Goal: Information Seeking & Learning: Compare options

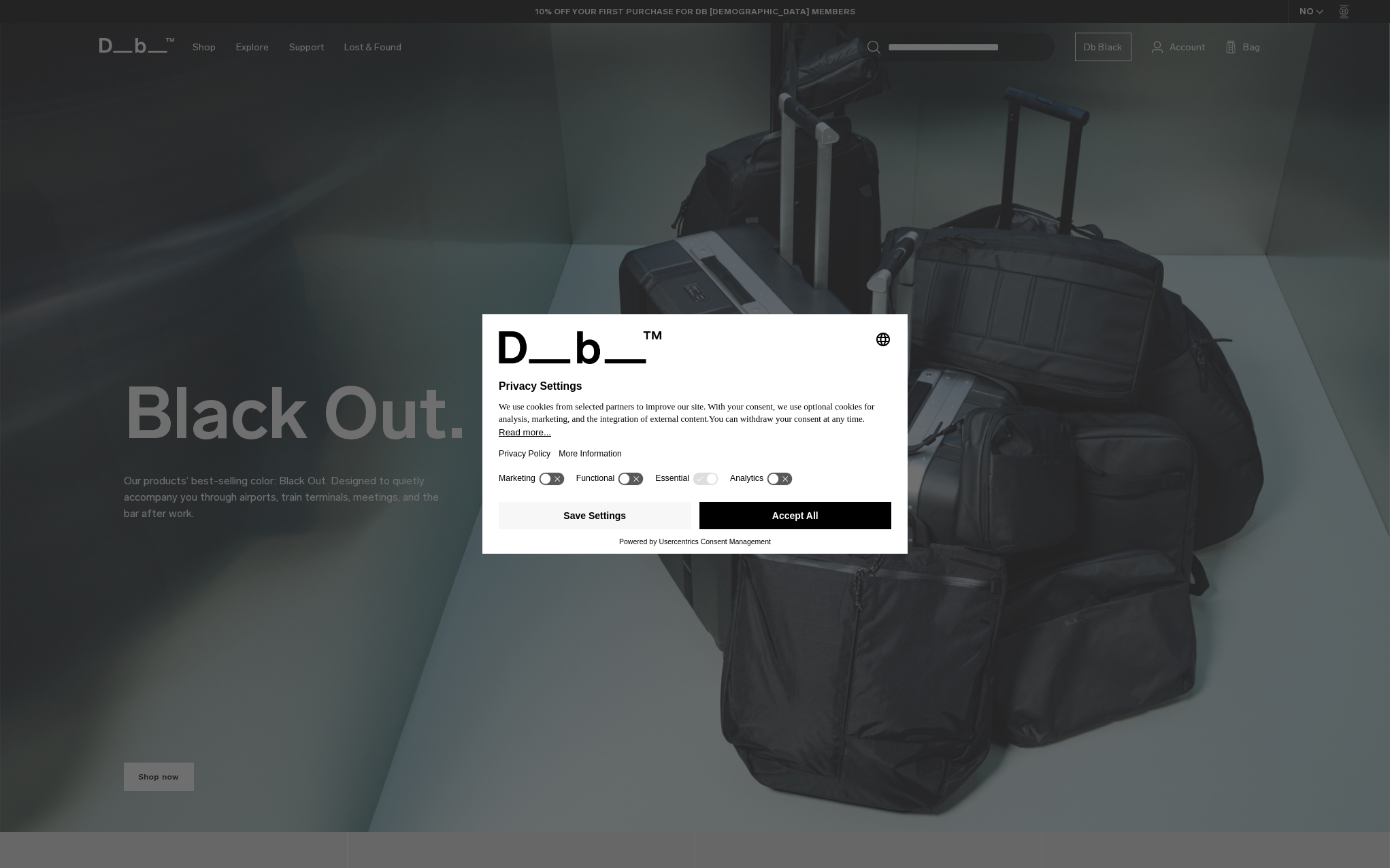
click at [835, 519] on button "Accept All" at bounding box center [796, 516] width 193 height 27
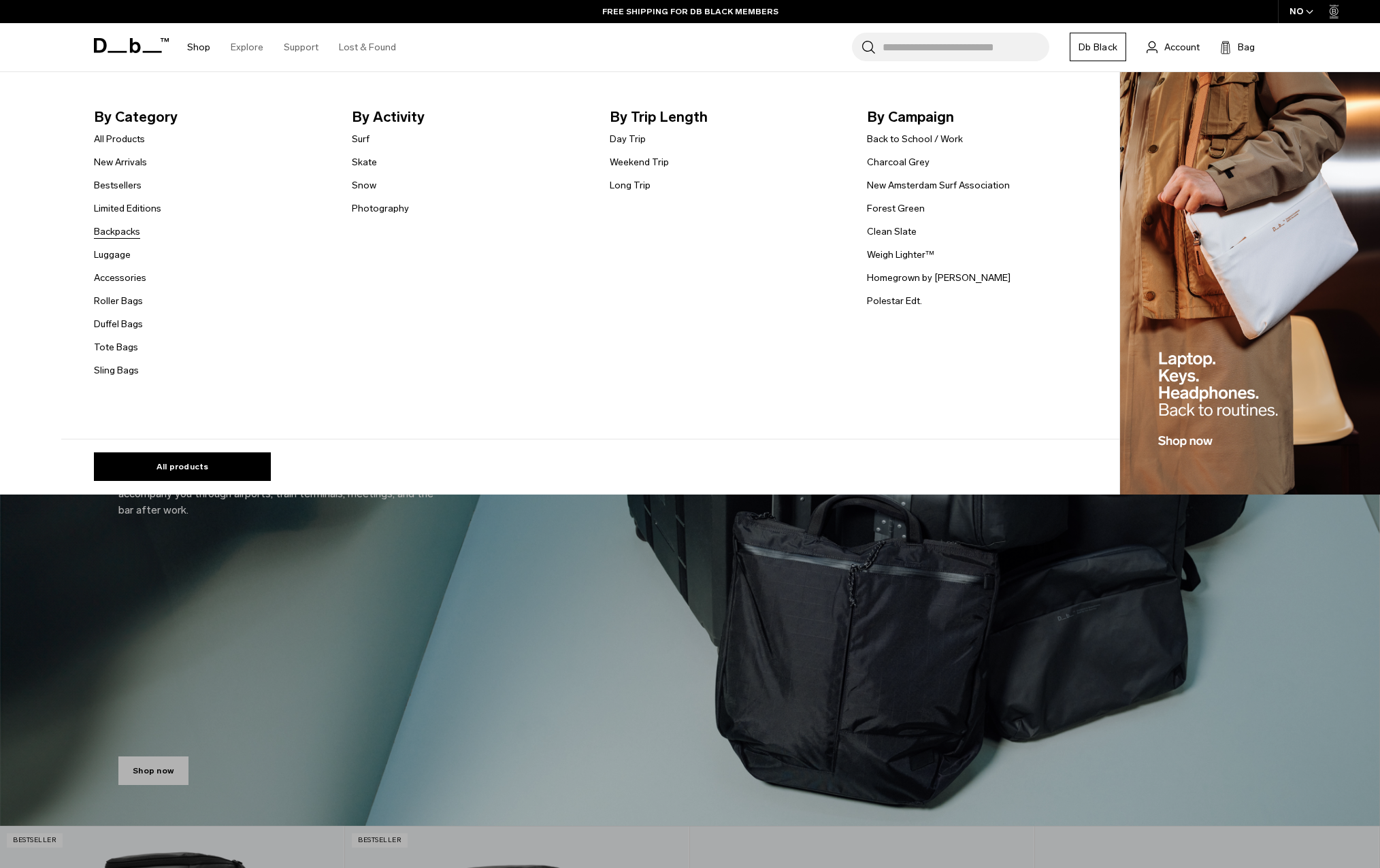
click at [128, 229] on link "Backpacks" at bounding box center [117, 232] width 46 height 14
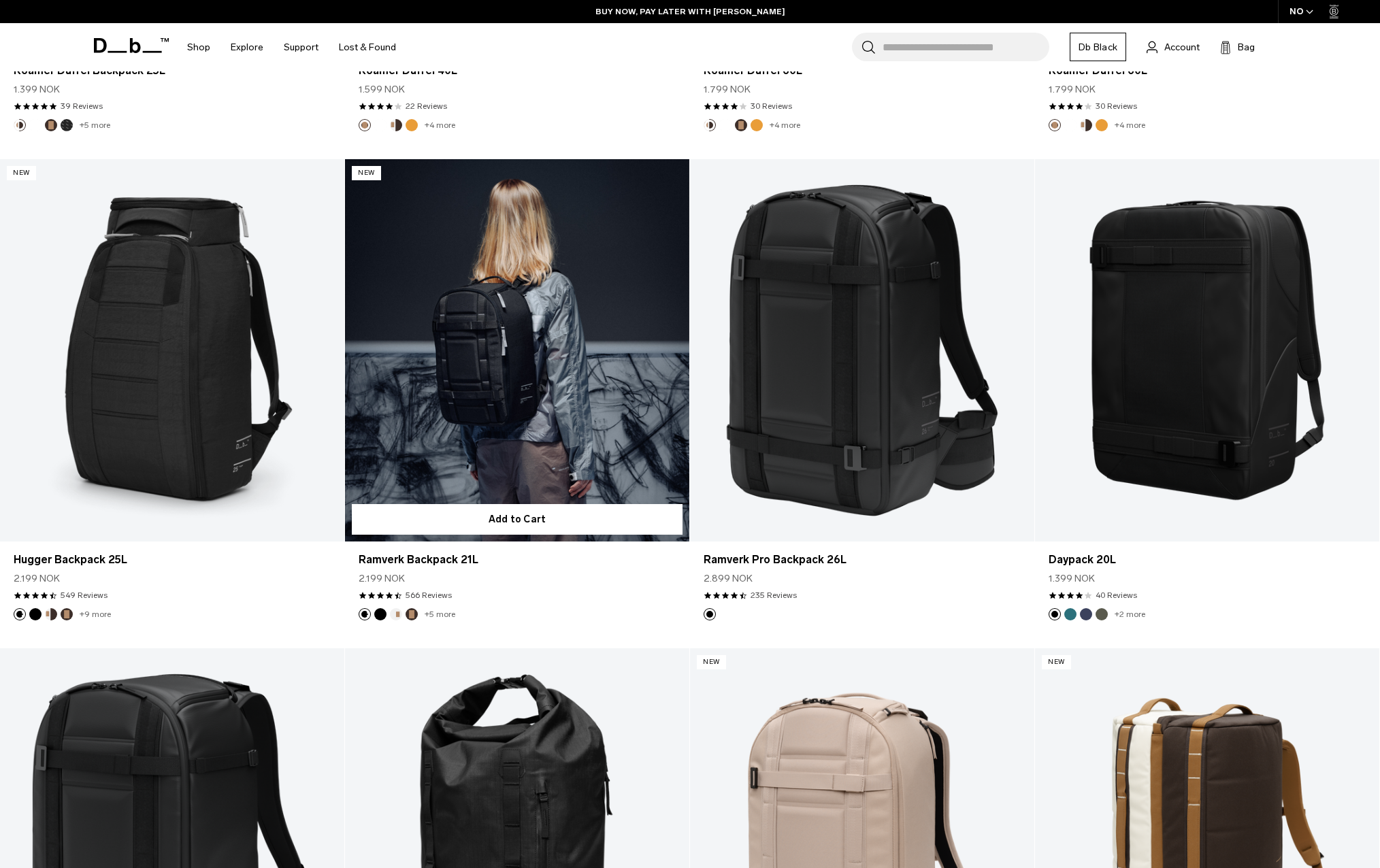
scroll to position [1701, 0]
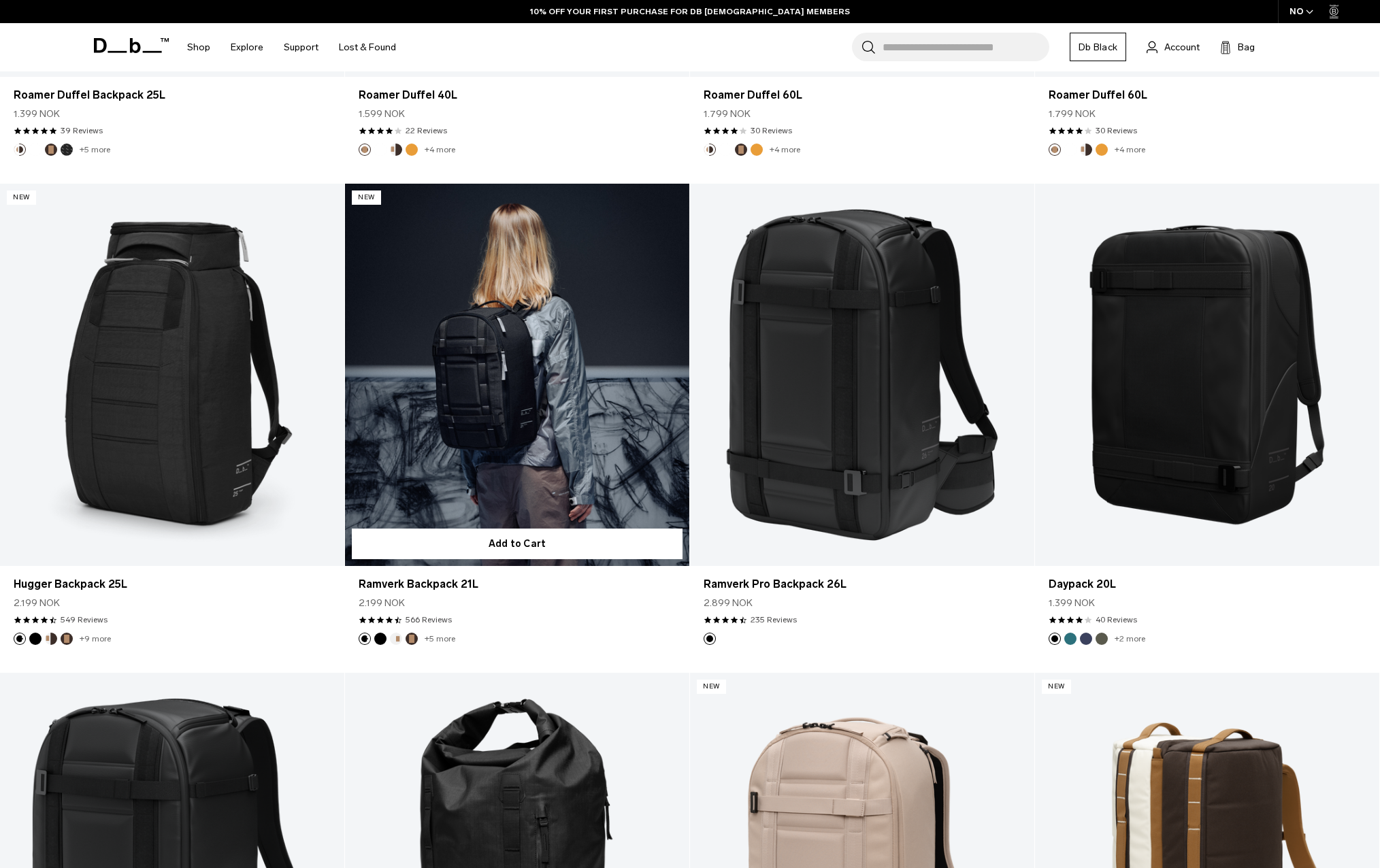
click at [384, 636] on button "Black Out" at bounding box center [380, 639] width 12 height 12
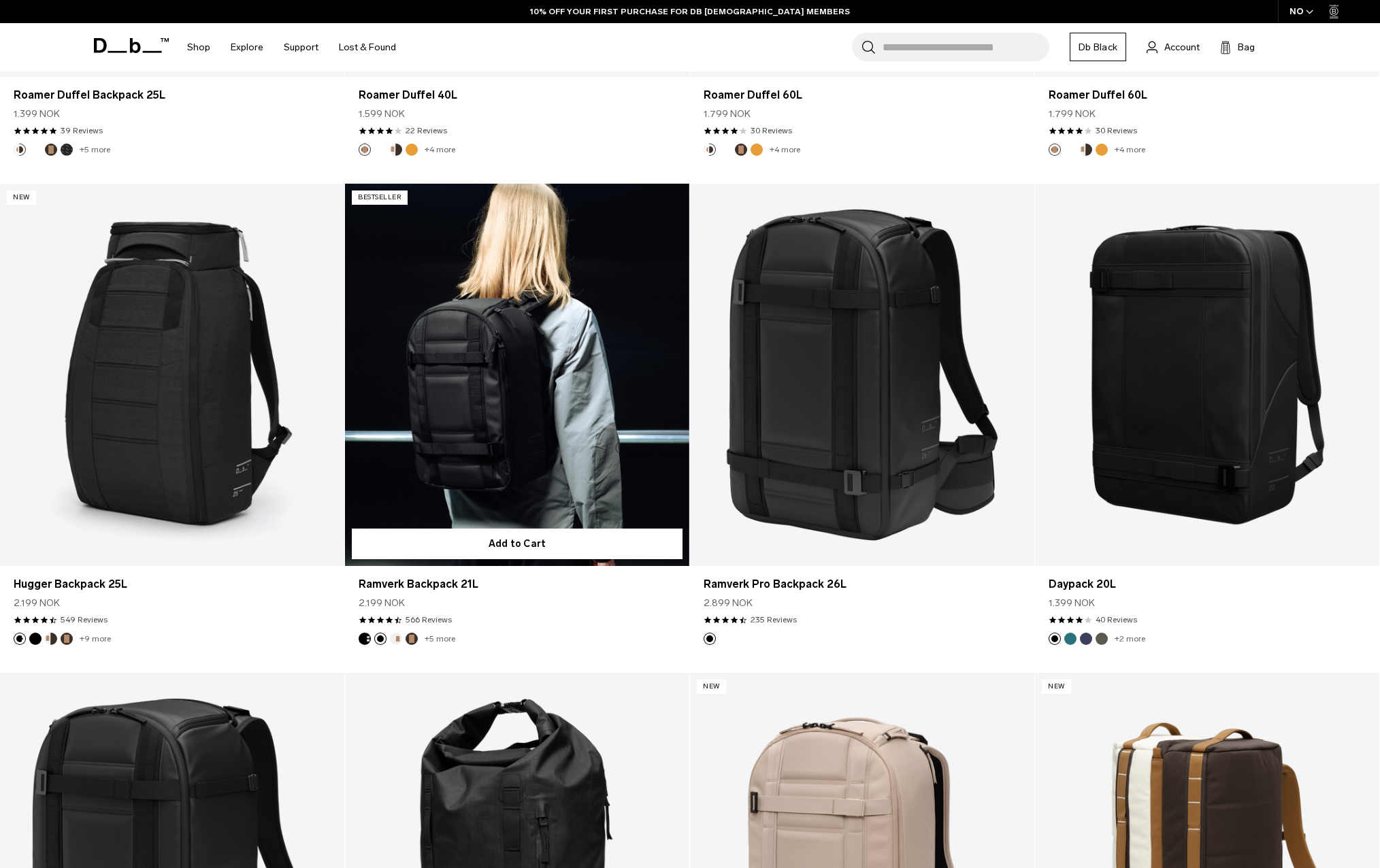
click at [400, 636] on button "Oatmilk" at bounding box center [396, 639] width 12 height 12
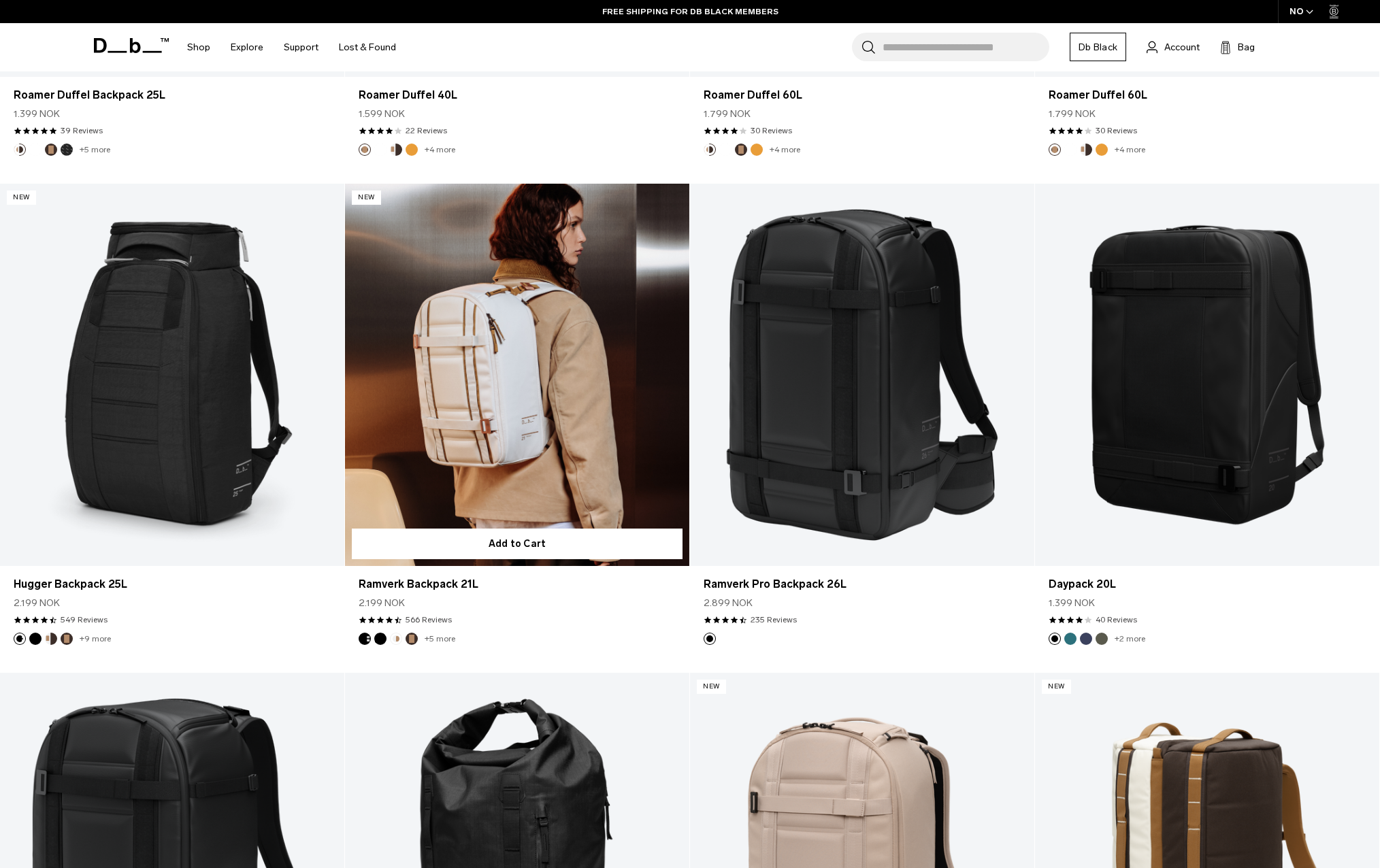
click at [412, 639] on button "Espresso" at bounding box center [412, 639] width 12 height 12
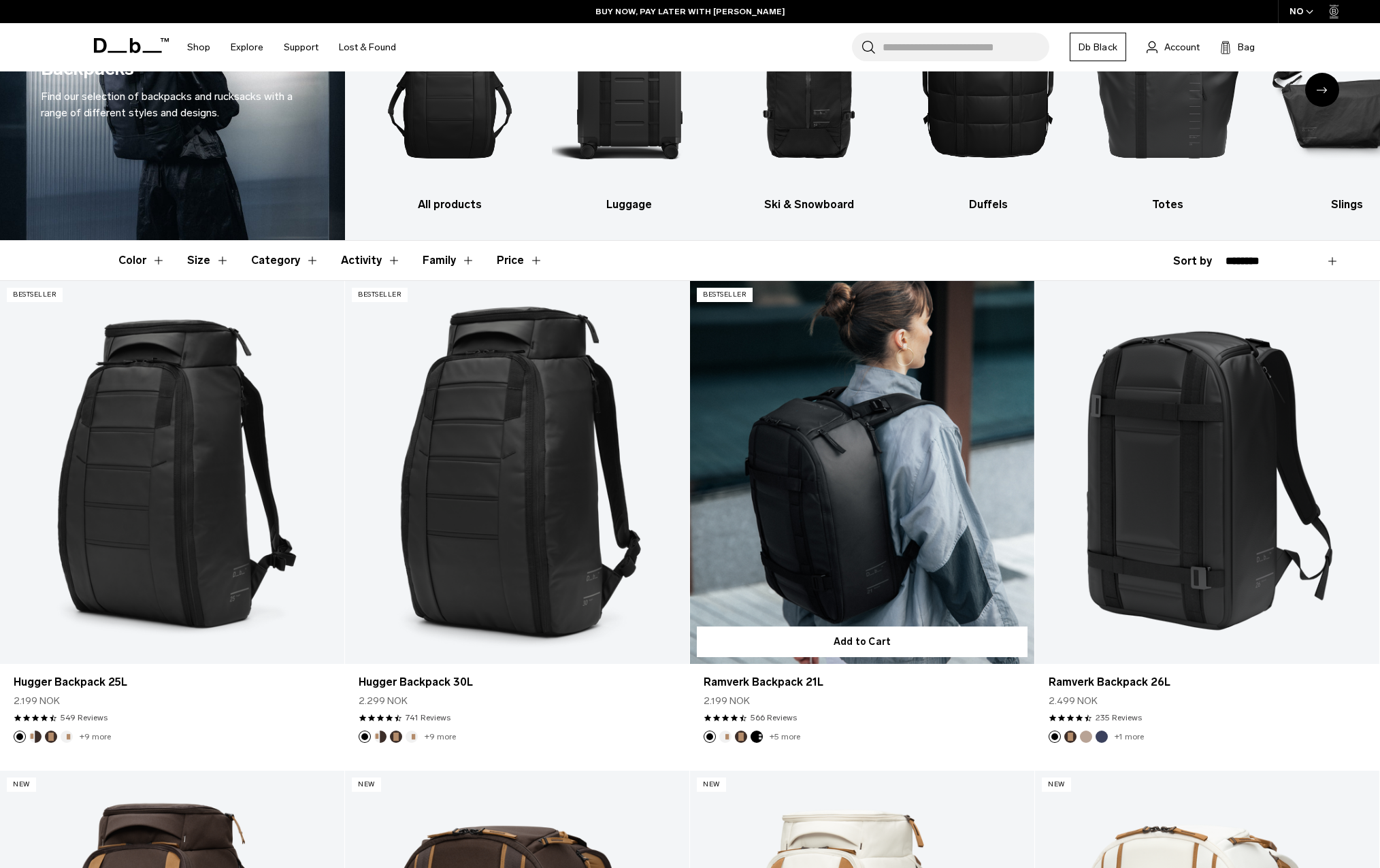
scroll to position [136, 0]
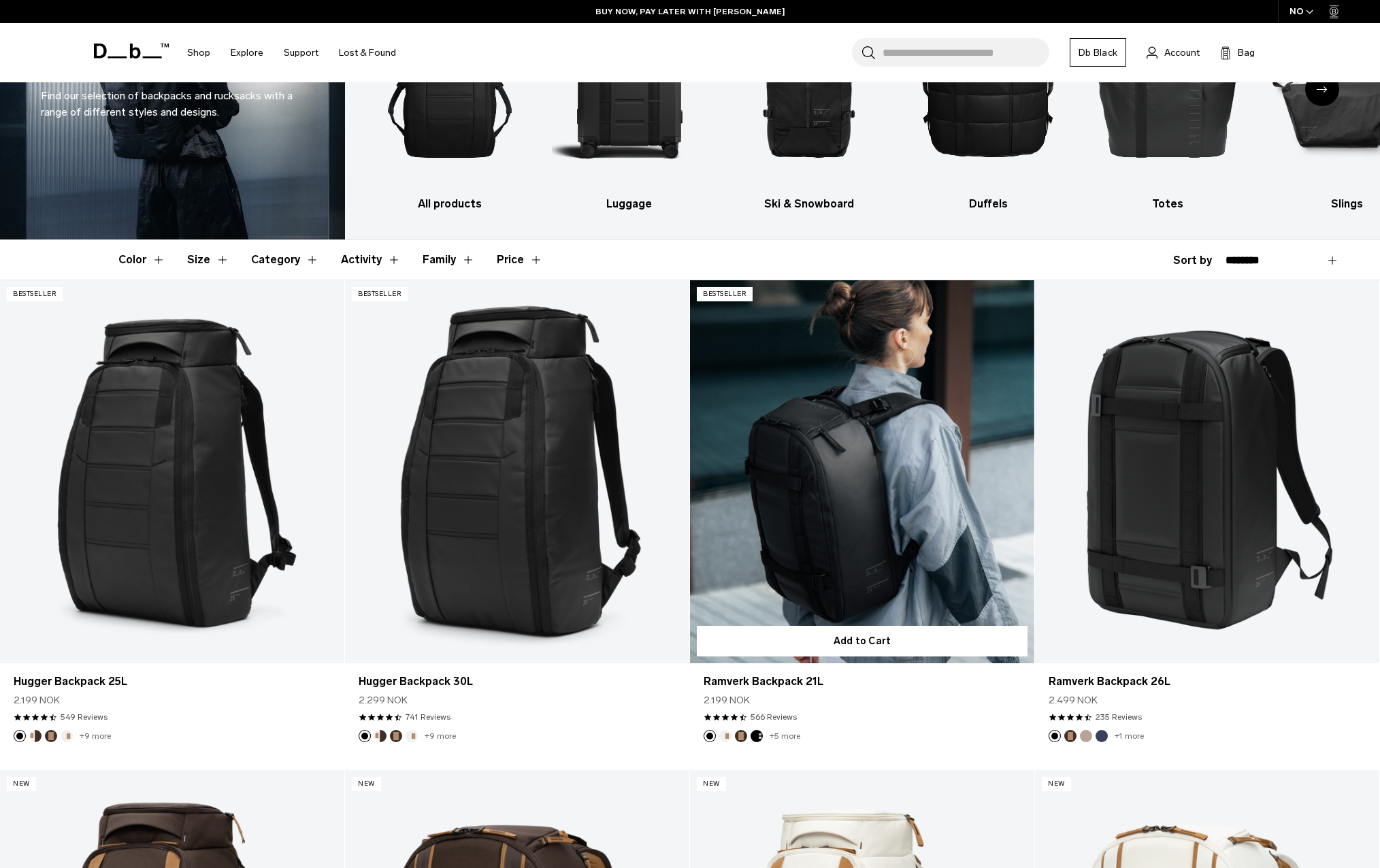
click at [755, 737] on button "Charcoal Grey" at bounding box center [757, 737] width 12 height 12
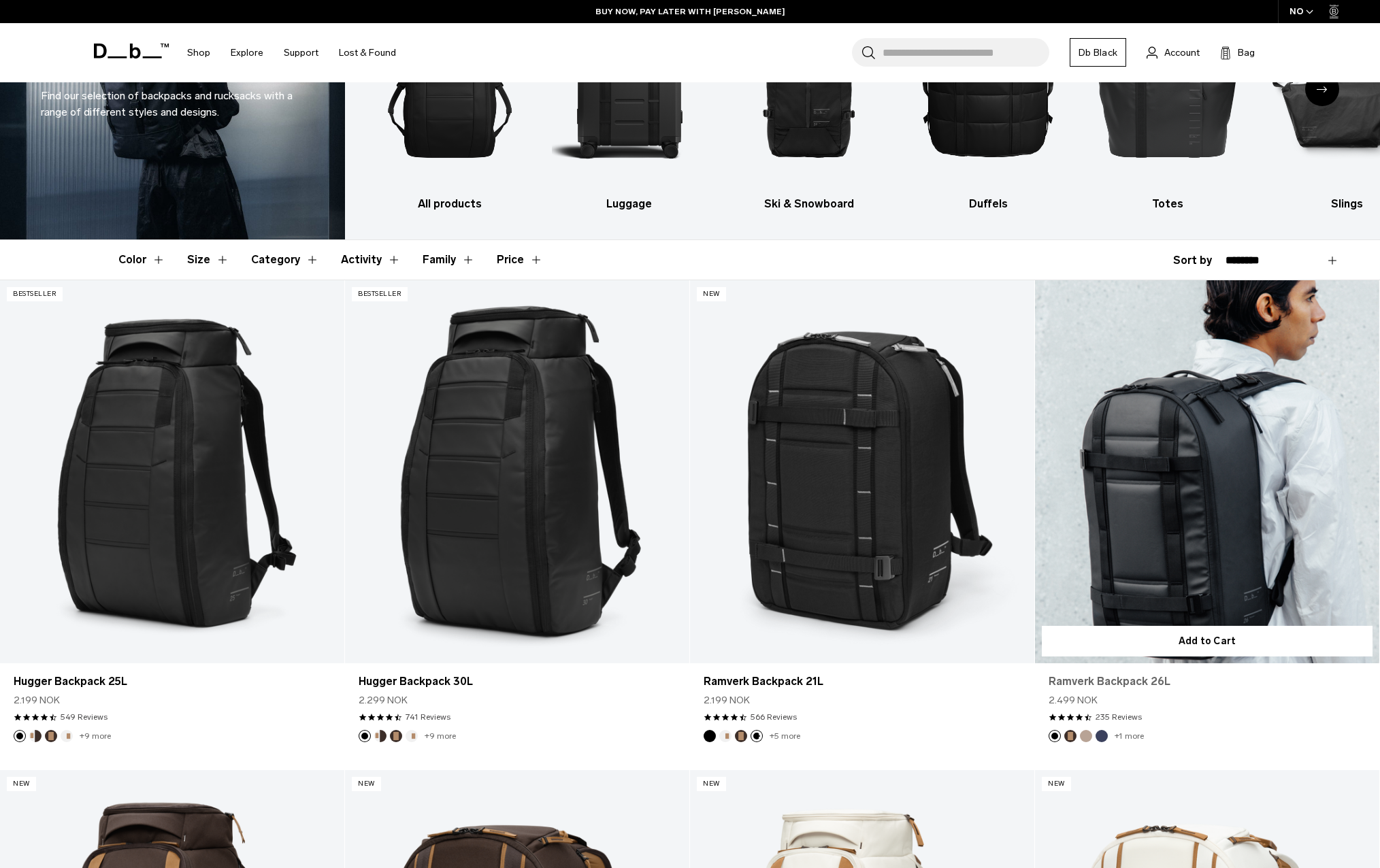
click at [1129, 682] on link "Ramverk Backpack 26L" at bounding box center [1207, 681] width 317 height 16
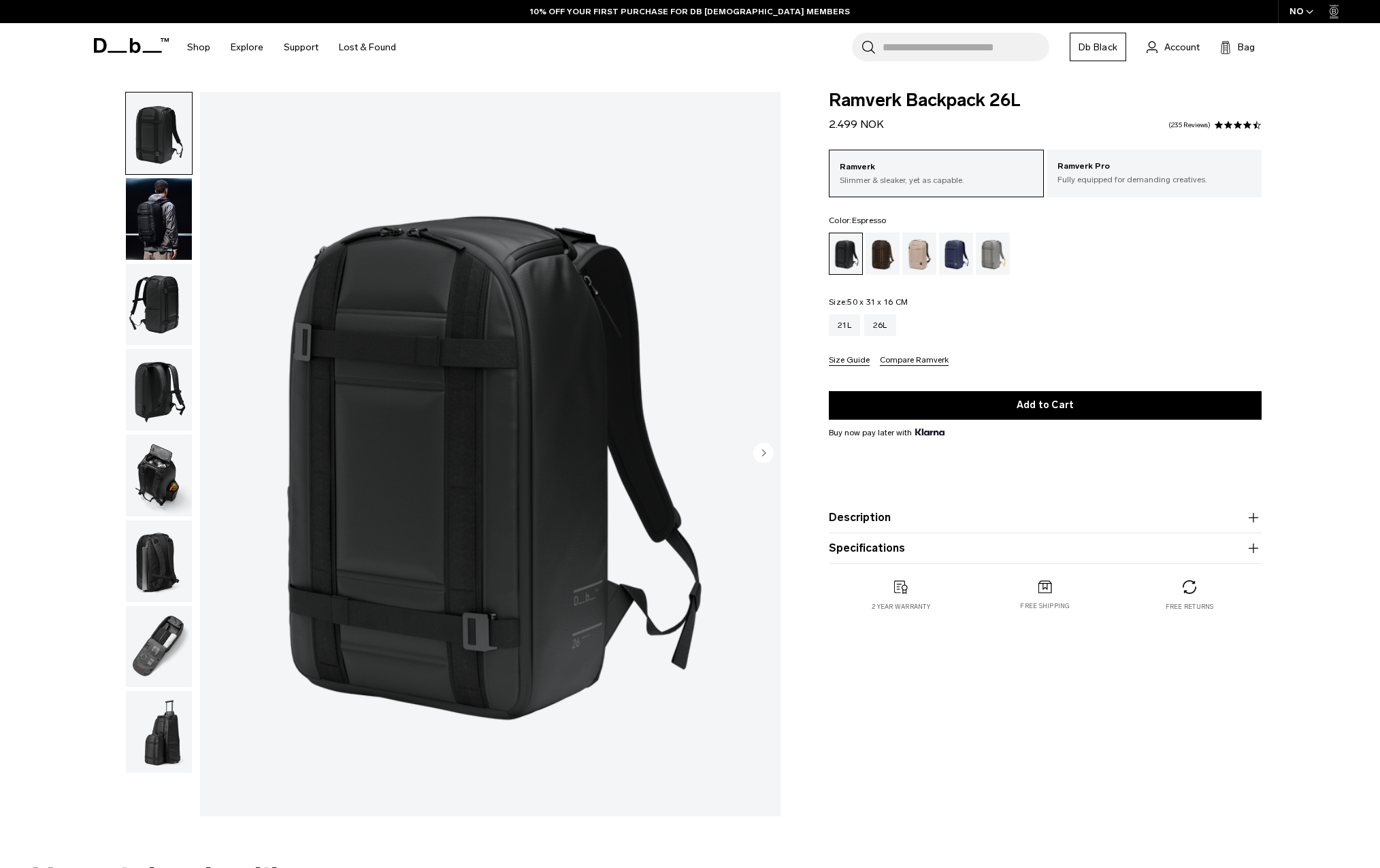
click at [878, 256] on div "Espresso" at bounding box center [883, 254] width 35 height 42
click at [923, 253] on div "Fogbow Beige" at bounding box center [919, 254] width 35 height 42
click at [964, 251] on div "Blue Hour" at bounding box center [956, 254] width 35 height 42
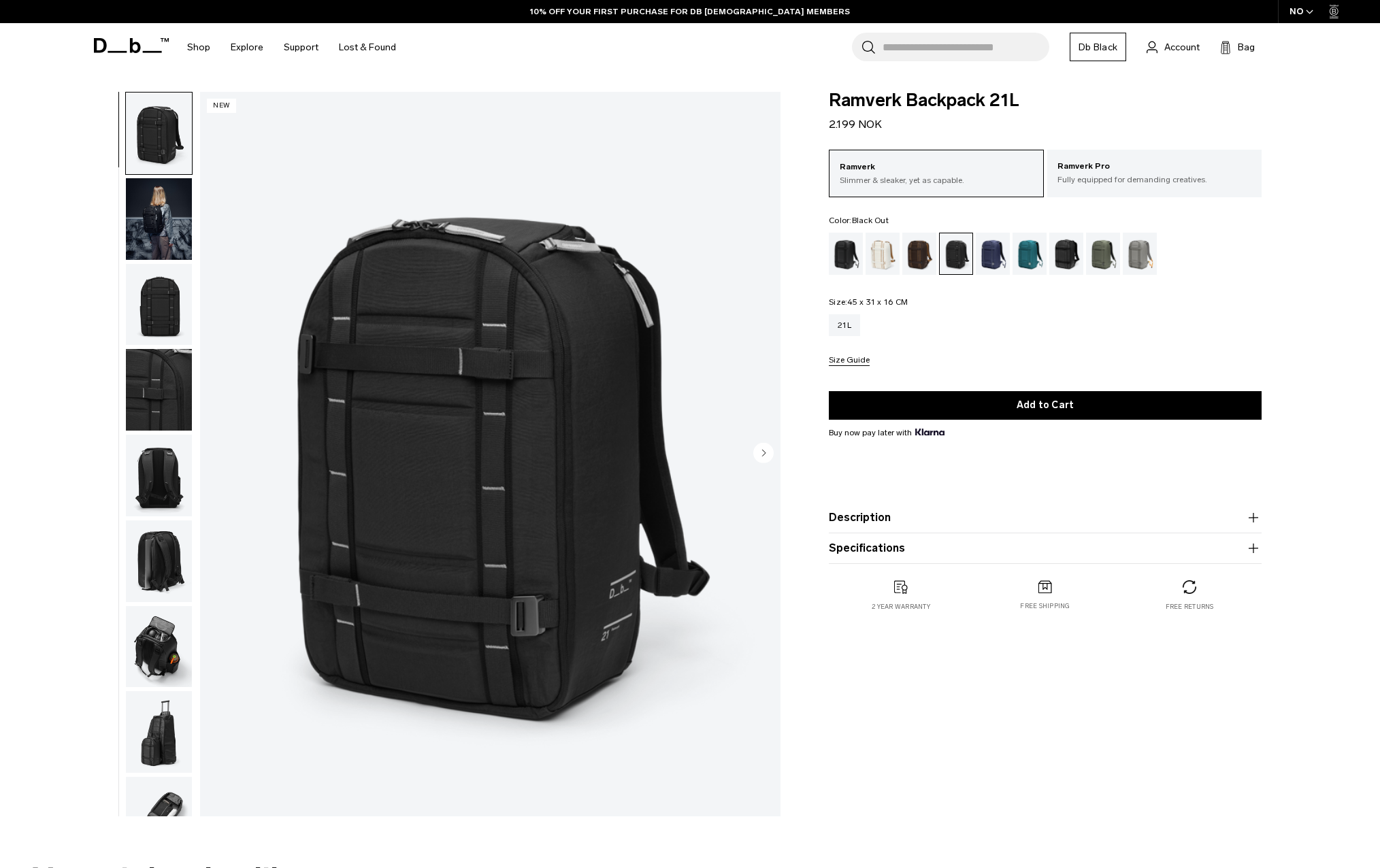
click at [849, 259] on div "Black Out" at bounding box center [846, 254] width 35 height 42
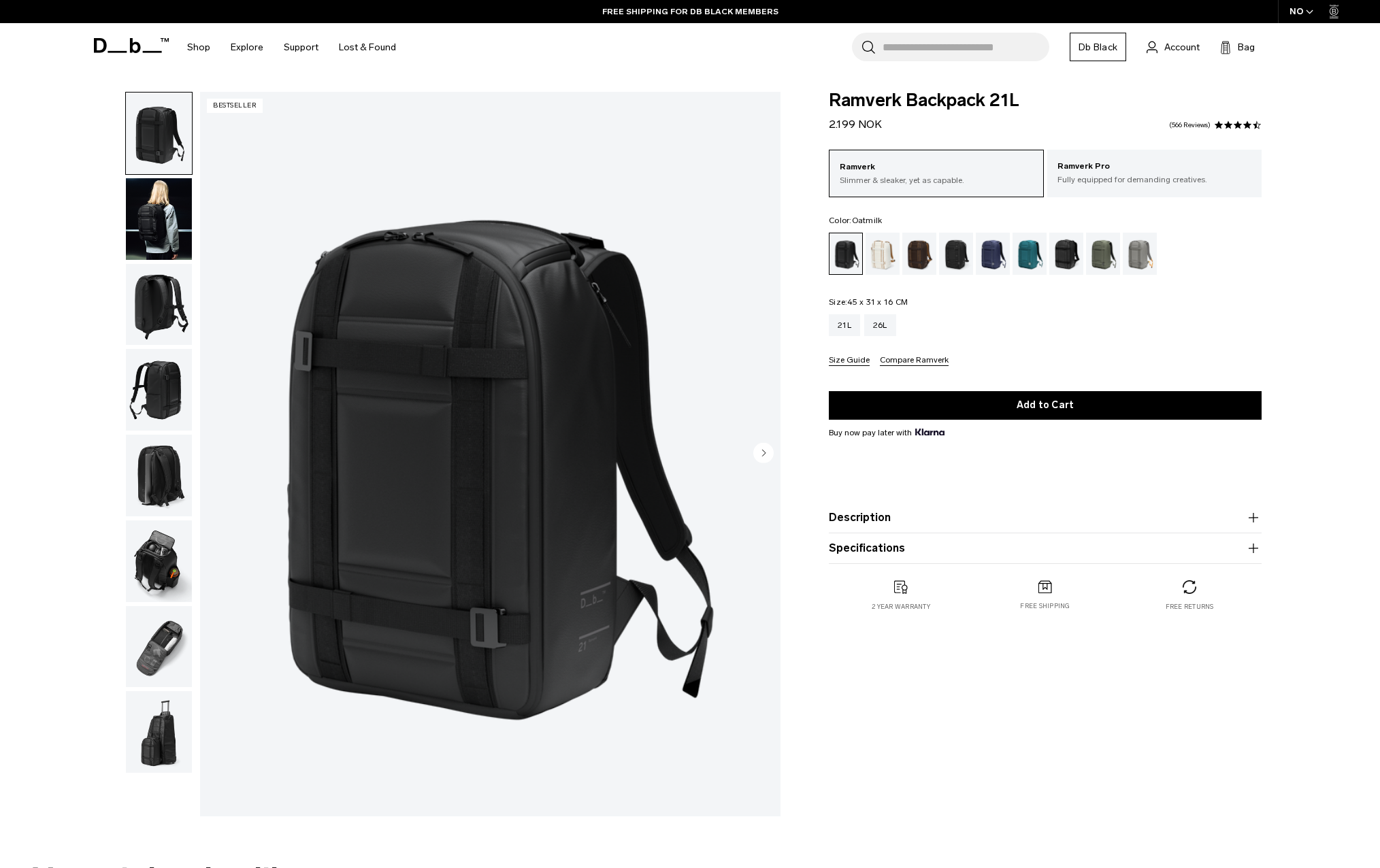
click at [874, 246] on div "Oatmilk" at bounding box center [883, 254] width 35 height 42
